Goal: Communication & Community: Connect with others

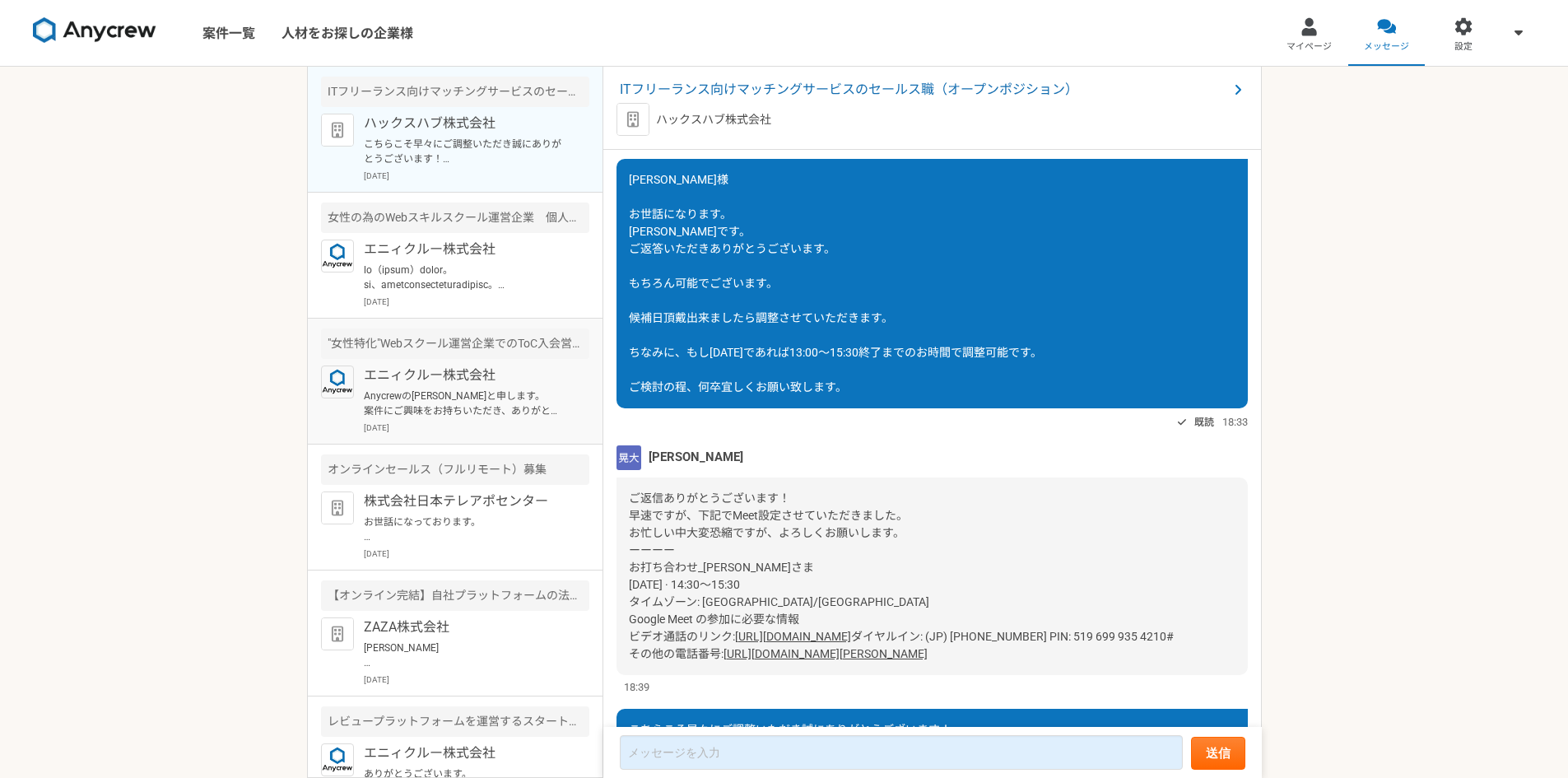
scroll to position [566, 0]
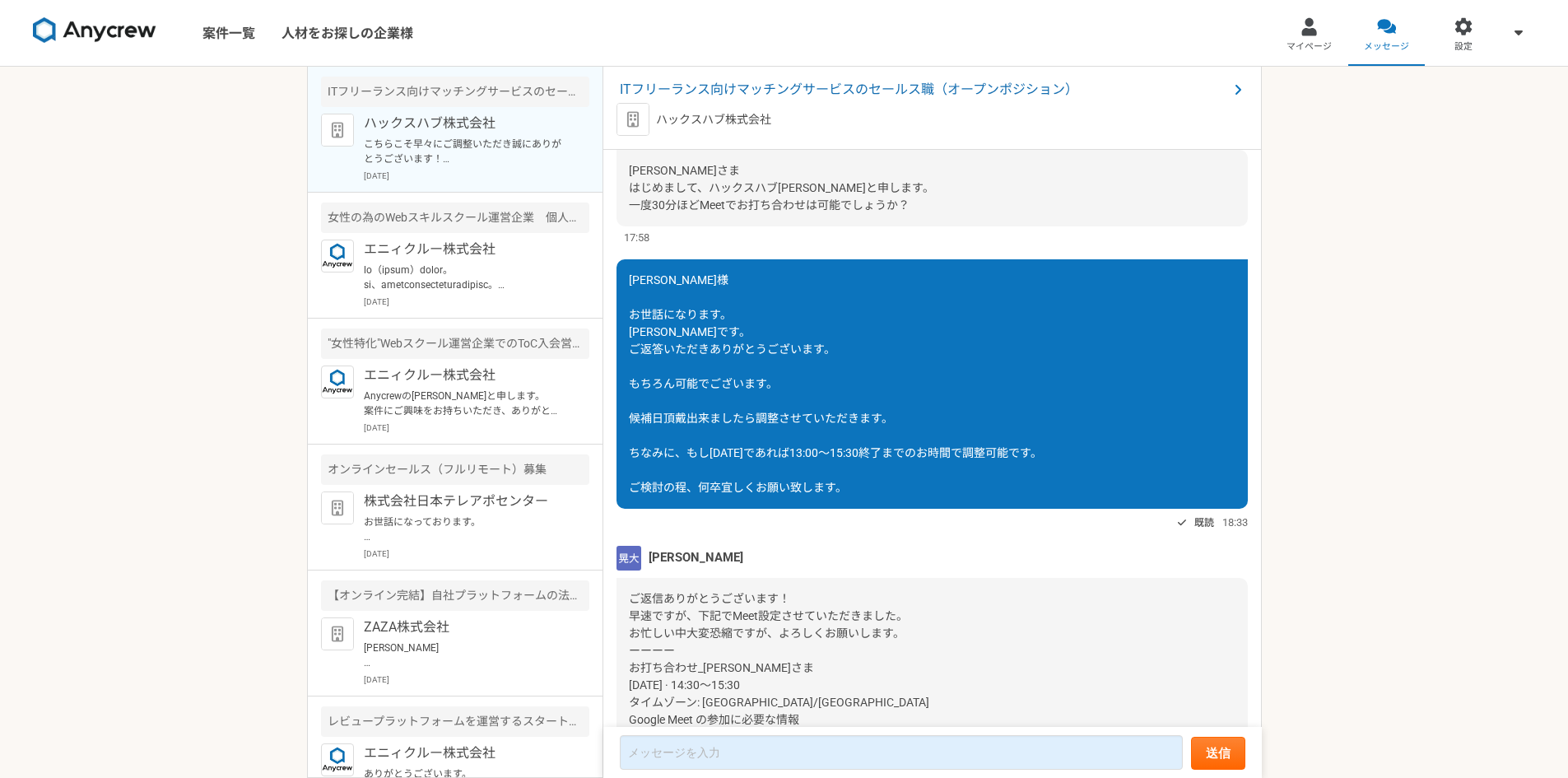
click at [90, 38] on img at bounding box center [95, 30] width 124 height 26
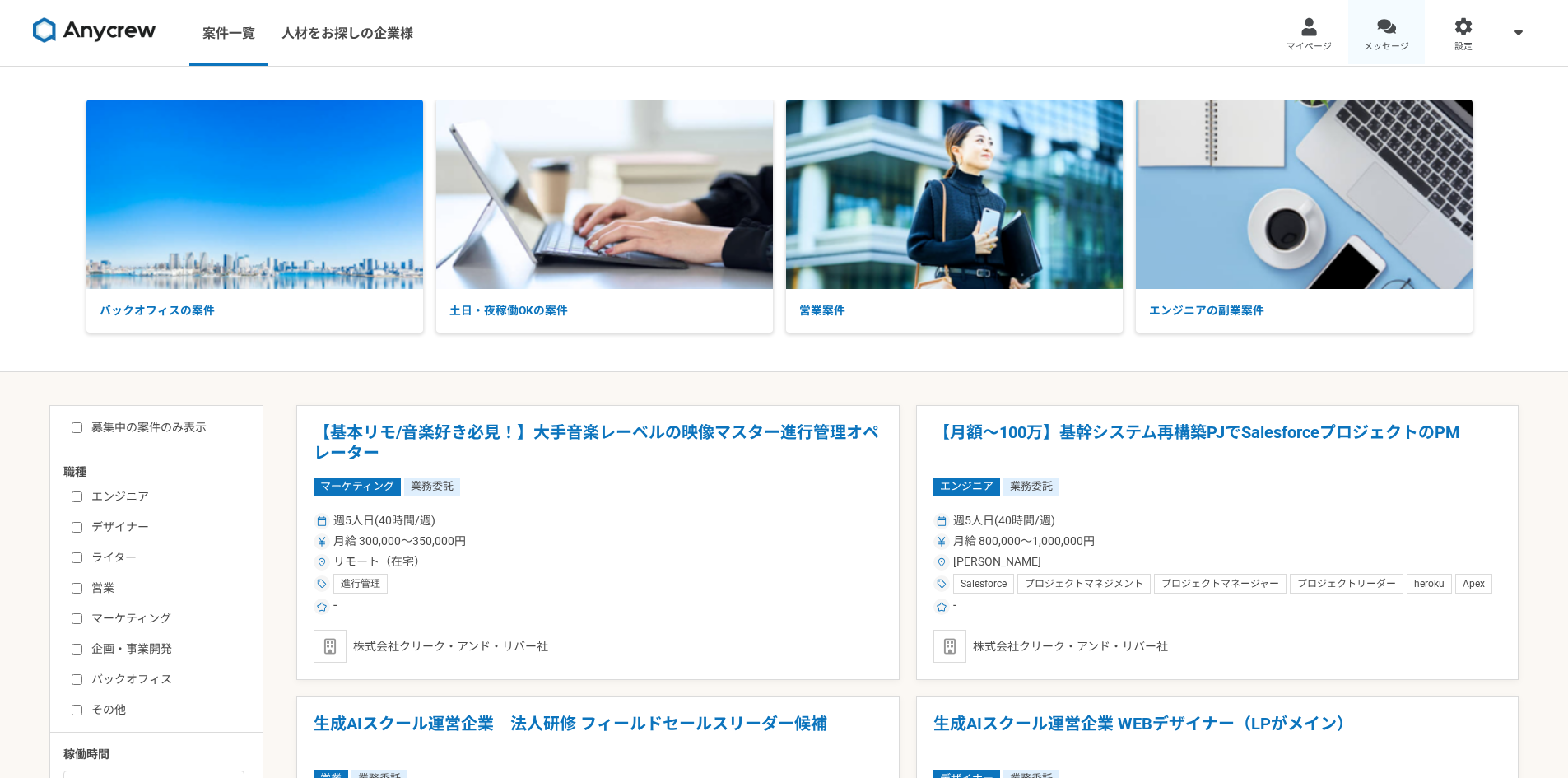
click at [1372, 36] on link "メッセージ" at bounding box center [1387, 33] width 78 height 66
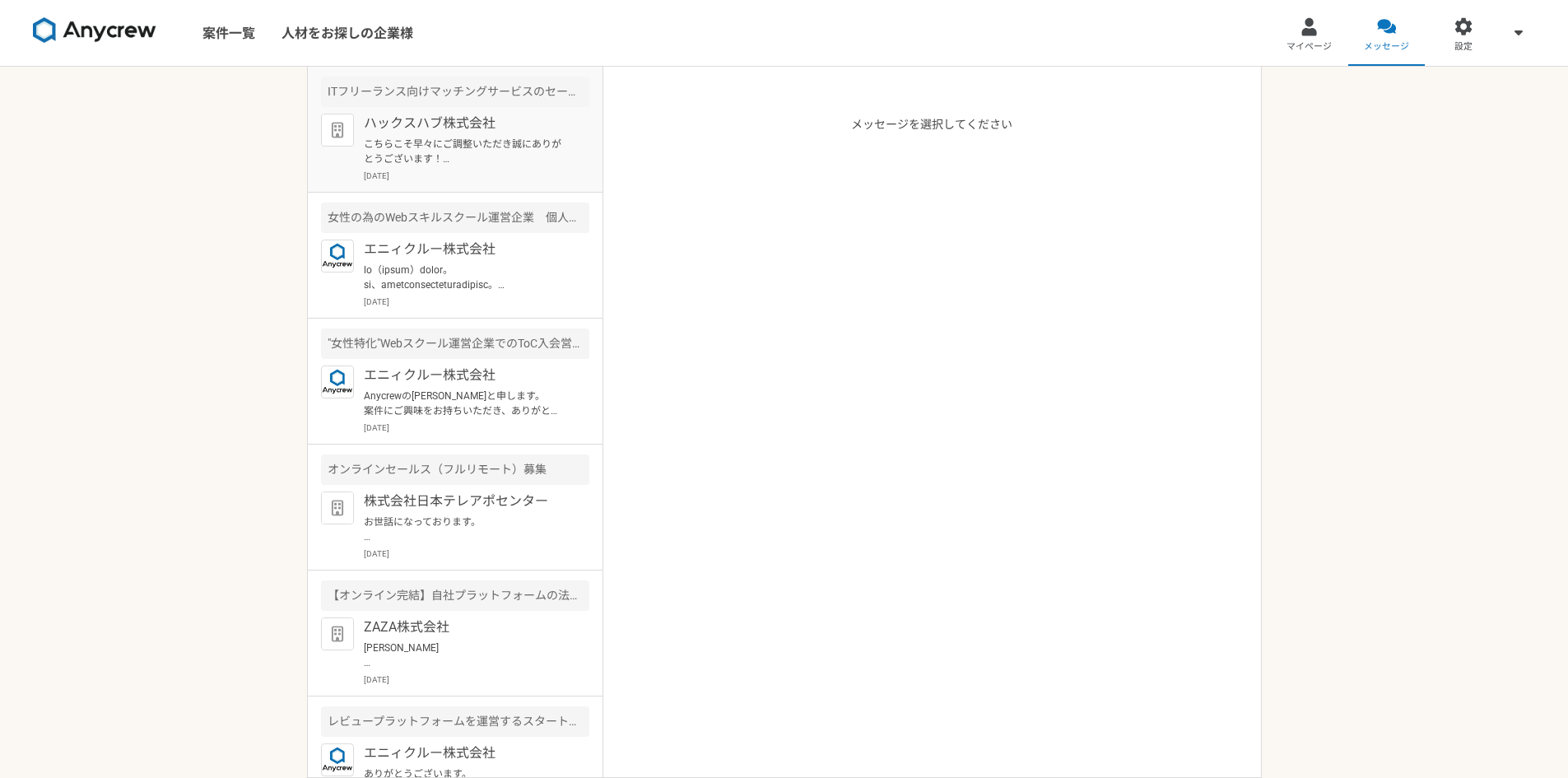
click at [450, 140] on p "こちらこそ早々にご調整いただき誠にありがとうございます！ [DATE]、お話出来る事を楽しみに致しております。 [PERSON_NAME]" at bounding box center [465, 150] width 203 height 29
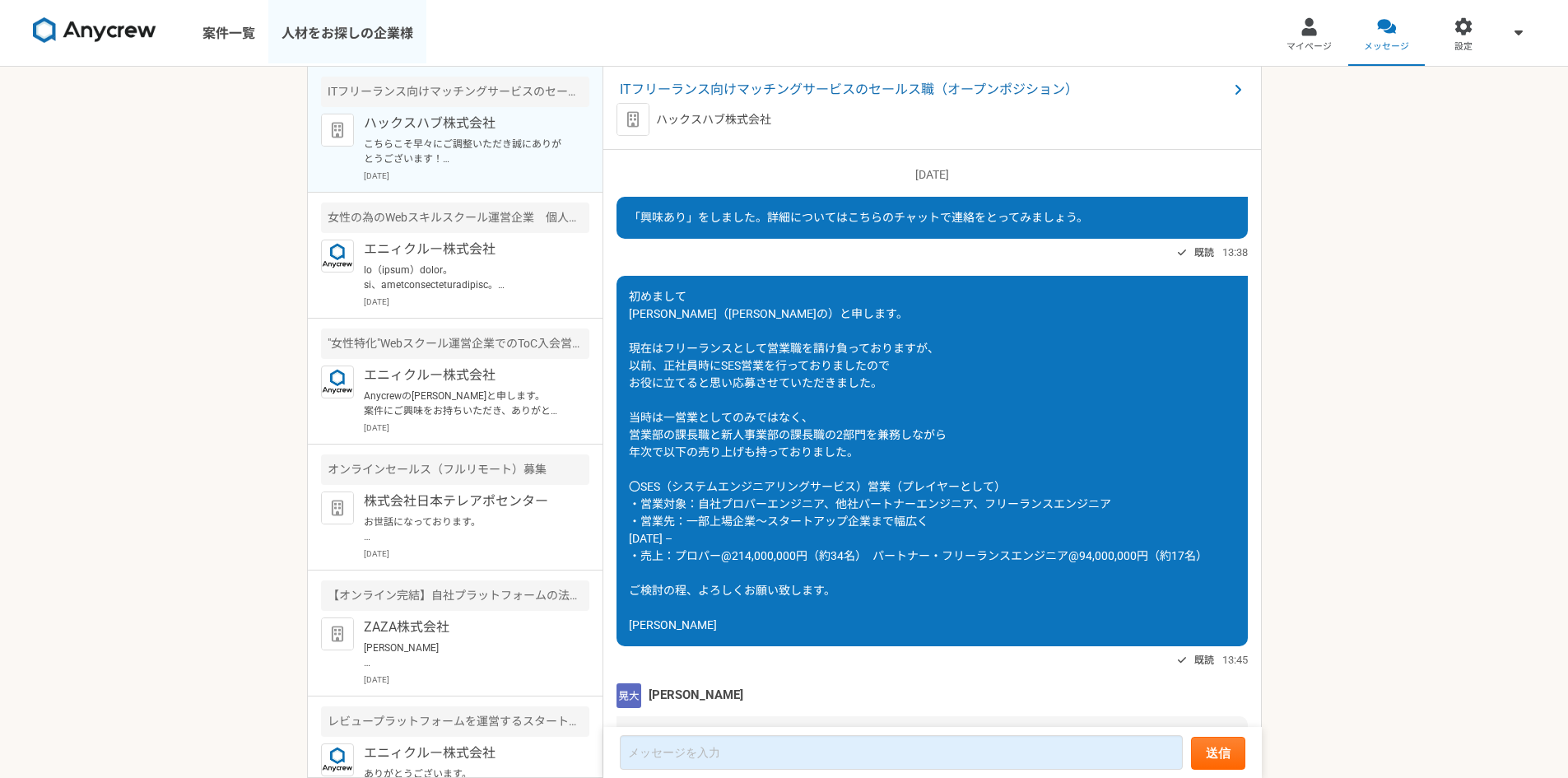
scroll to position [813, 0]
